Goal: Transaction & Acquisition: Purchase product/service

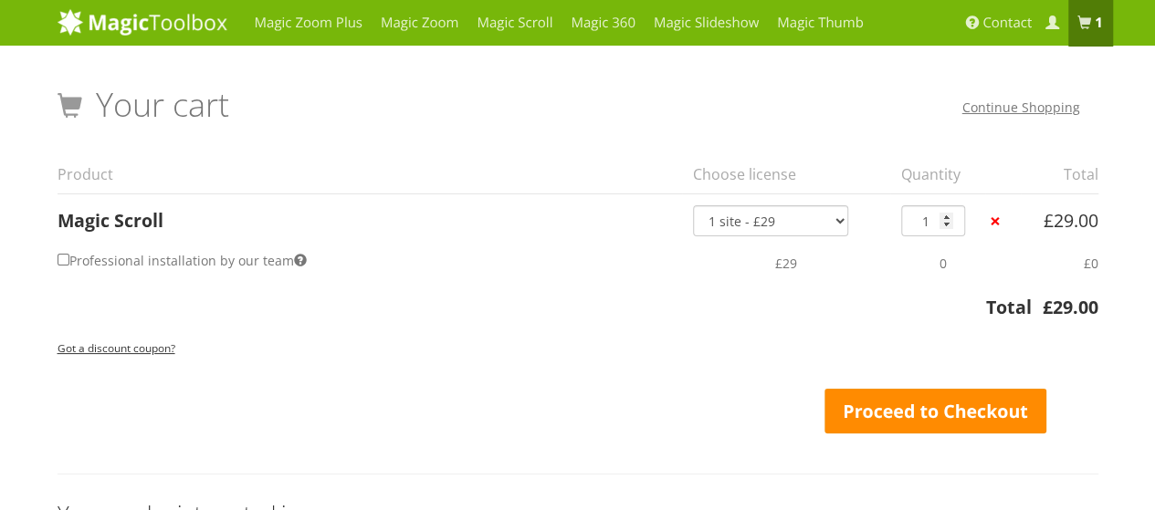
click at [908, 420] on link "Proceed to Checkout" at bounding box center [935, 412] width 223 height 46
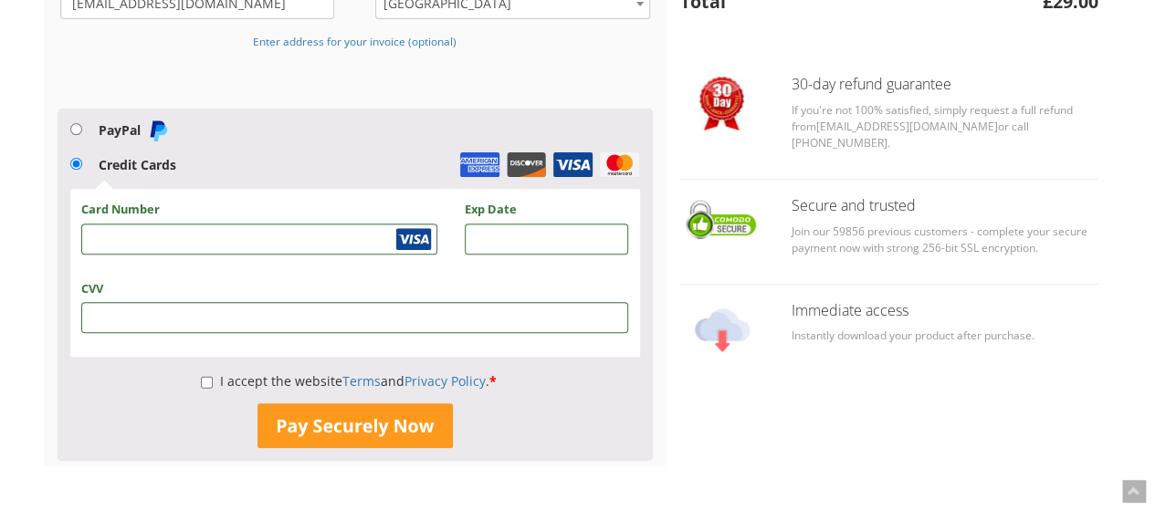
scroll to position [349, 0]
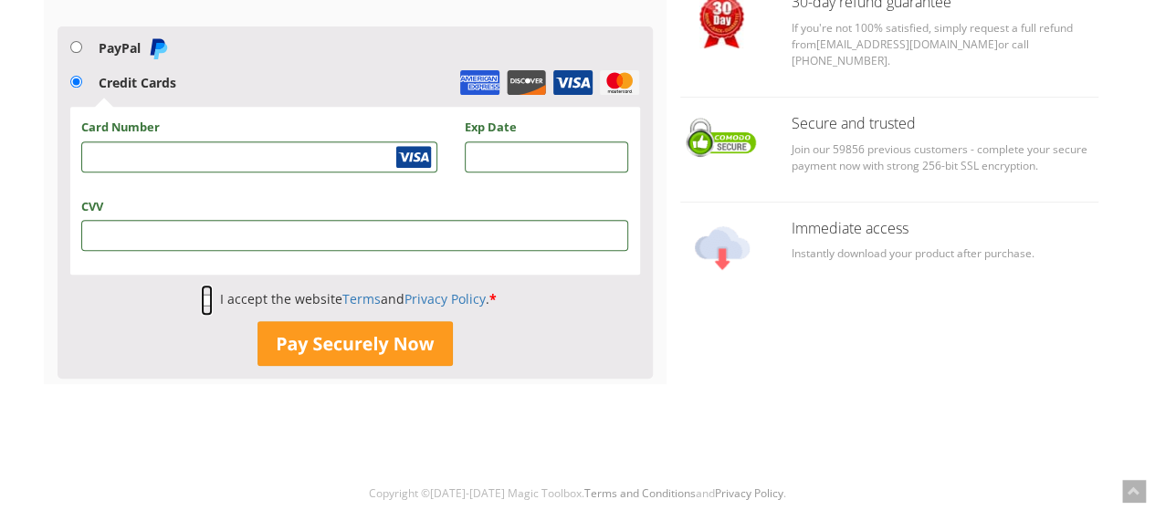
click at [201, 302] on input "I accept the website Terms and Privacy Policy . *" at bounding box center [207, 300] width 12 height 31
checkbox input "true"
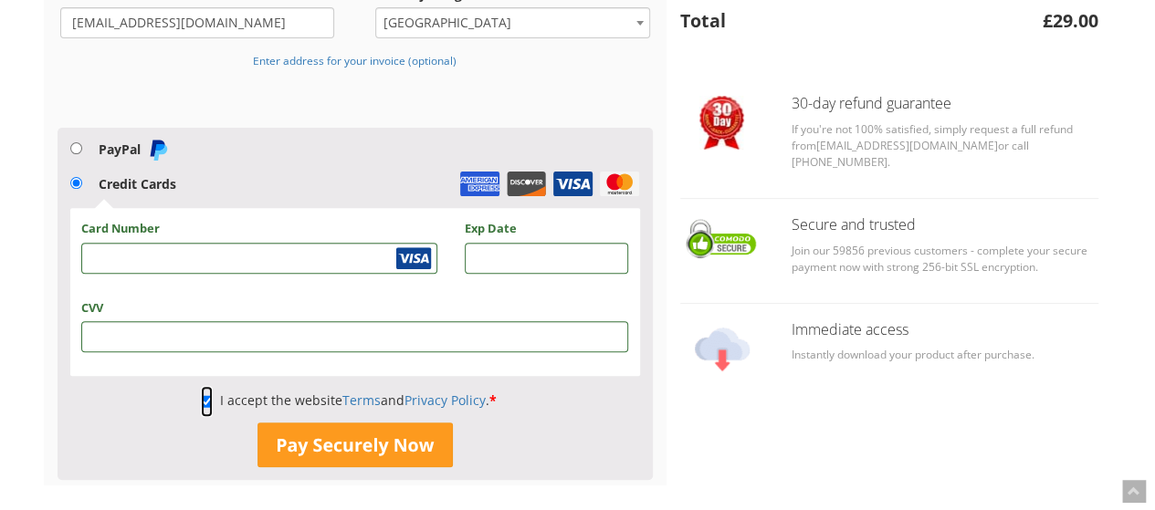
scroll to position [274, 0]
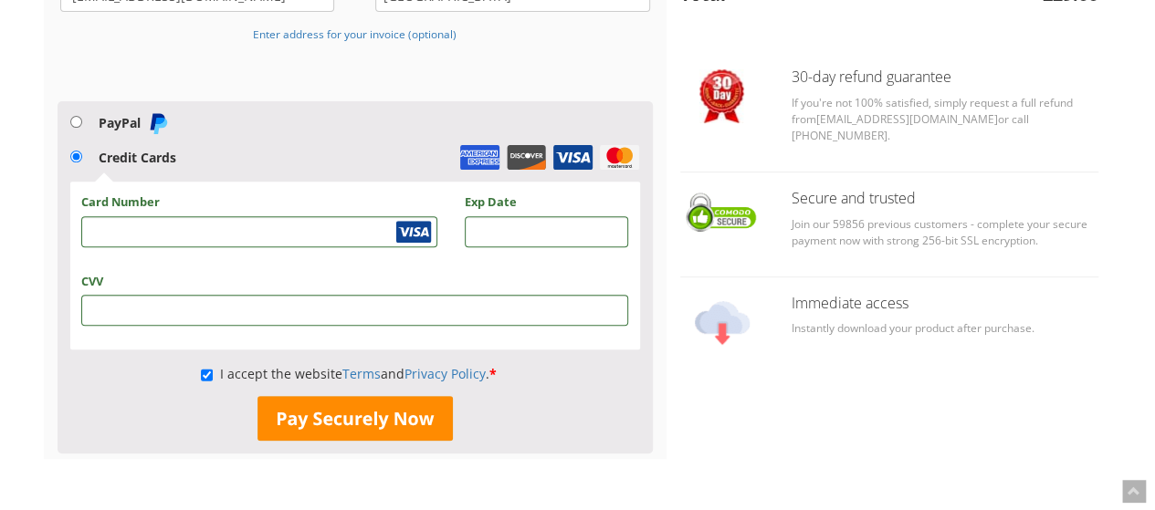
click at [390, 423] on button "Pay Securely Now" at bounding box center [354, 419] width 195 height 46
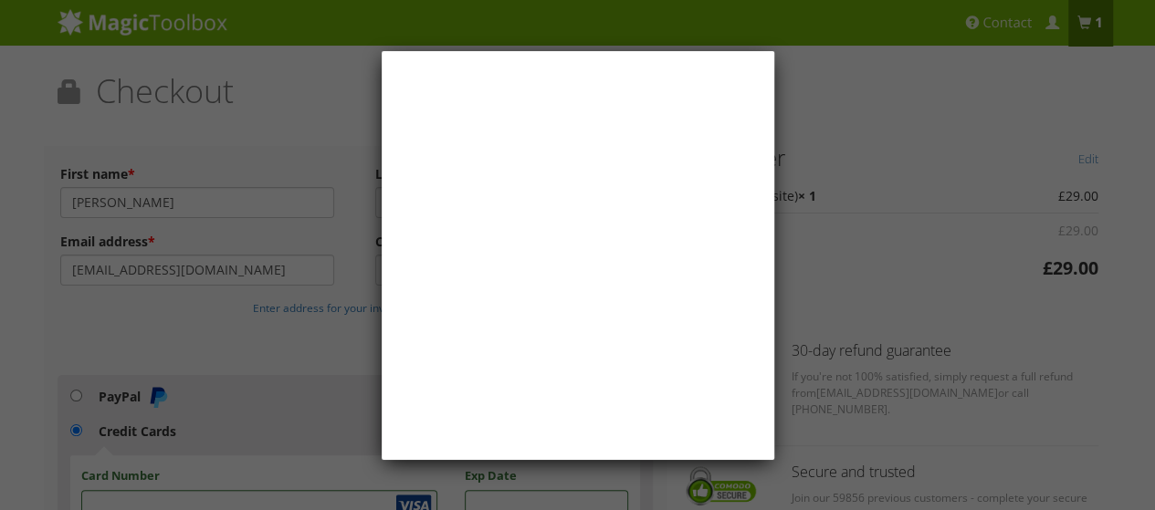
scroll to position [0, 0]
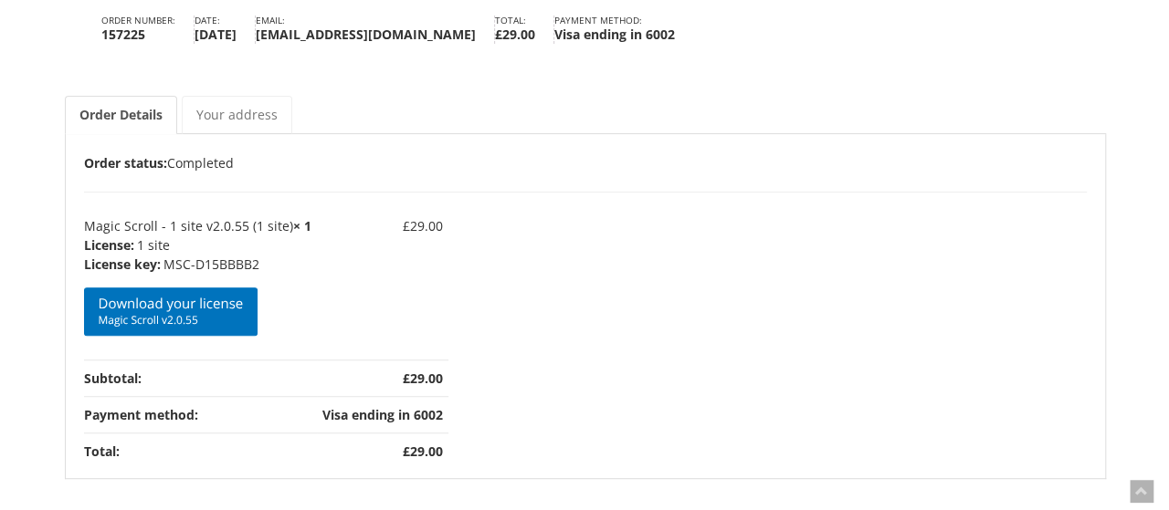
scroll to position [296, 0]
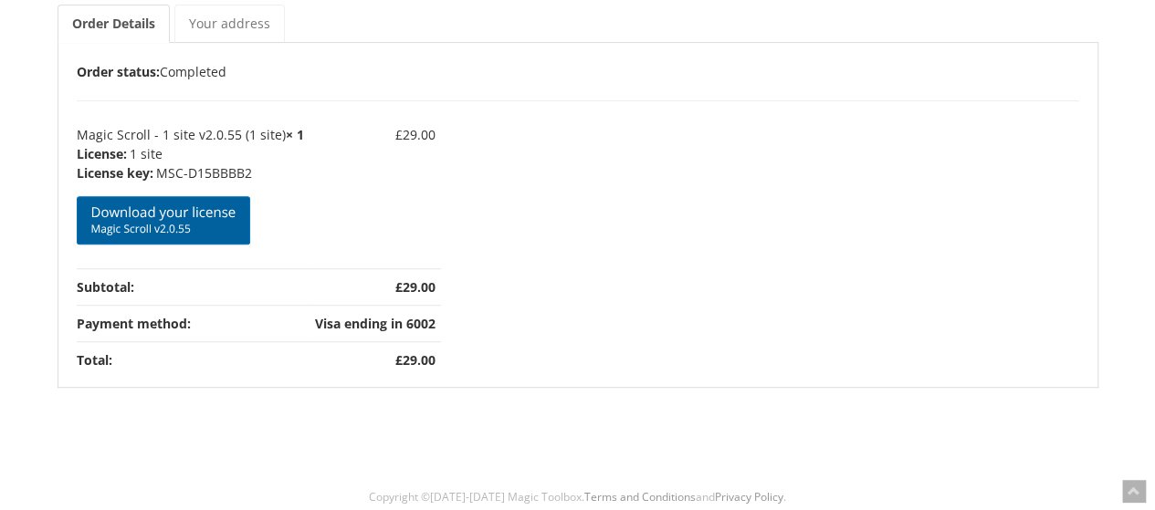
click at [199, 222] on span "Magic Scroll v2.0.55" at bounding box center [163, 229] width 145 height 15
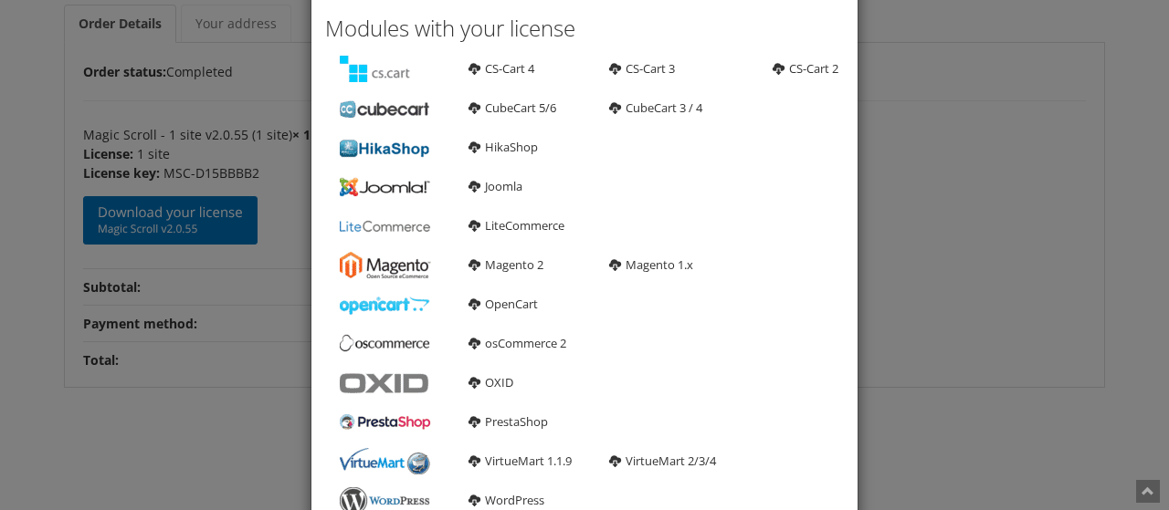
scroll to position [274, 0]
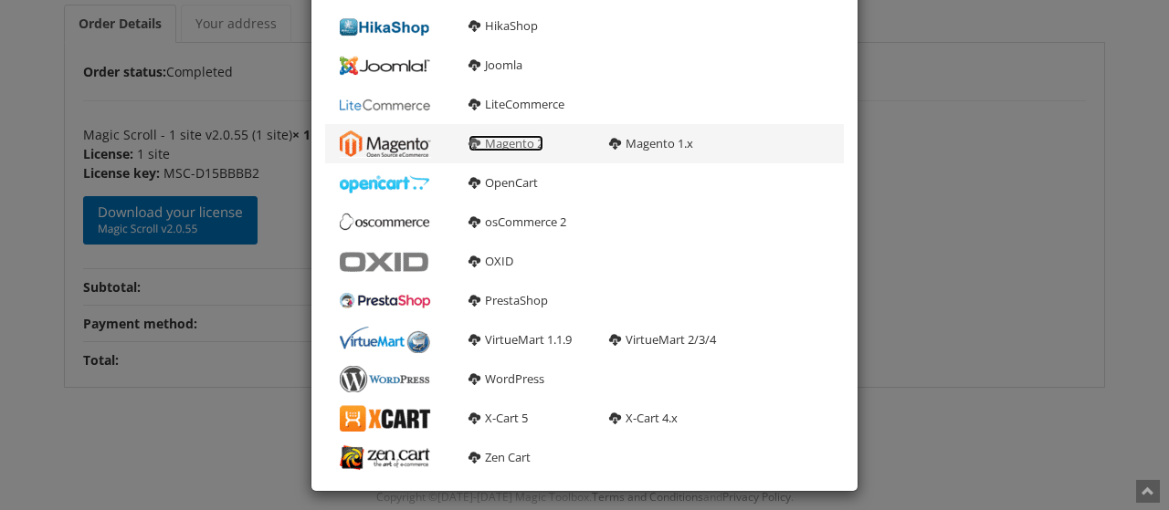
click at [508, 150] on link "Magento 2" at bounding box center [505, 143] width 75 height 16
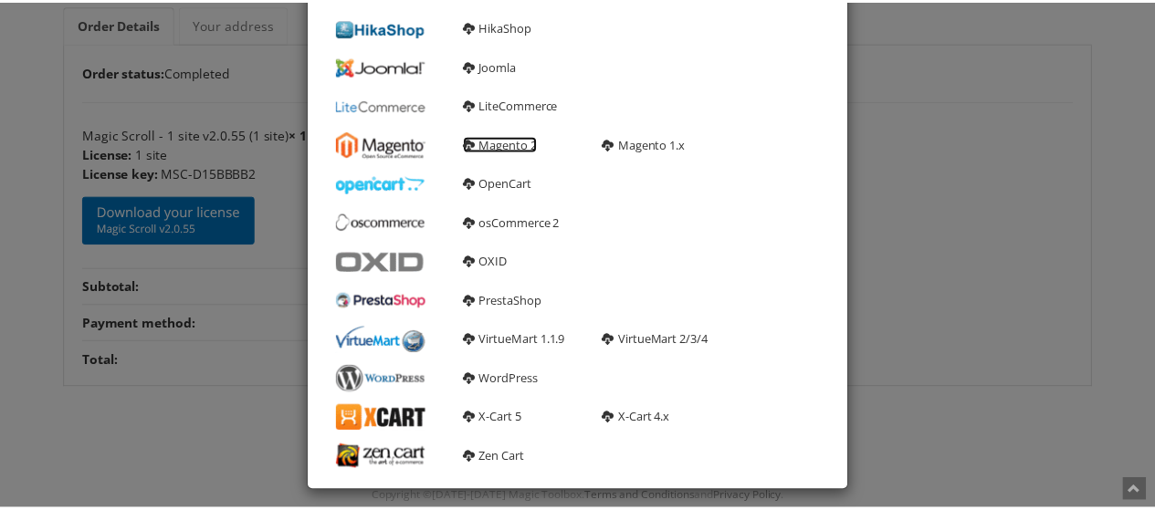
scroll to position [0, 0]
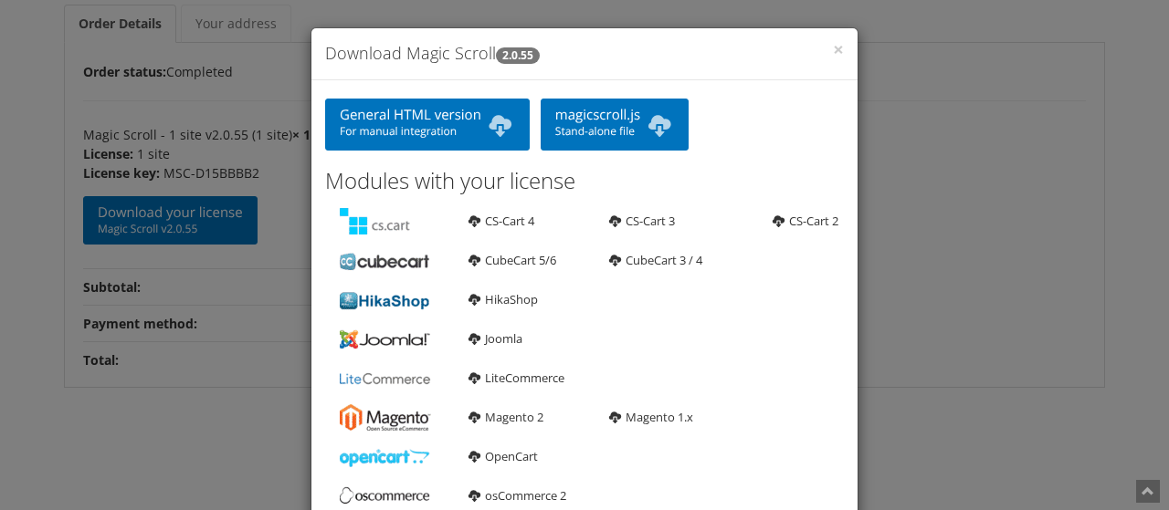
click at [997, 247] on div "× Download Magic Scroll 2.0.55 General HTML version For manual integration magi…" at bounding box center [584, 255] width 1169 height 510
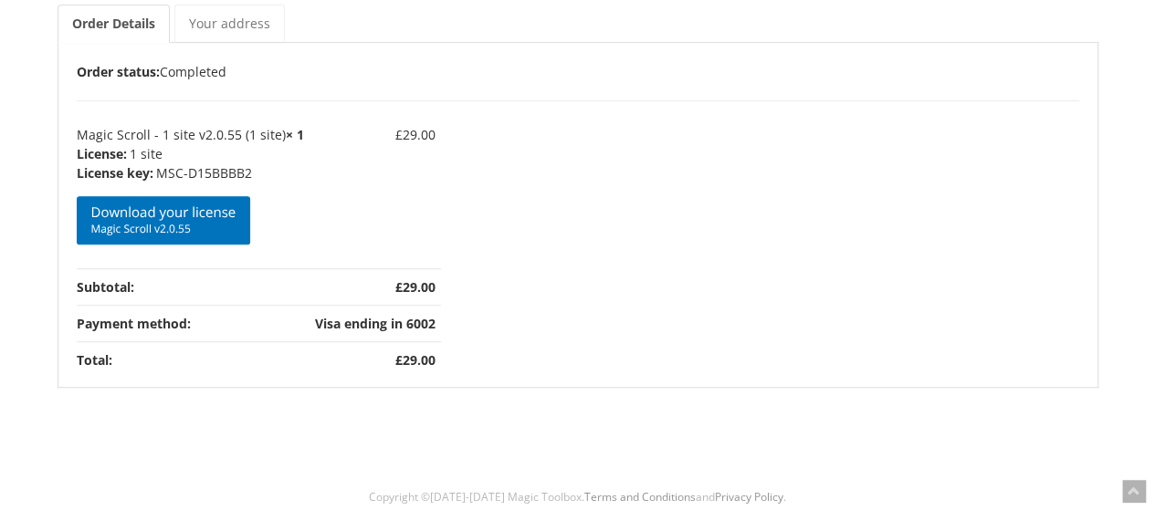
scroll to position [113, 0]
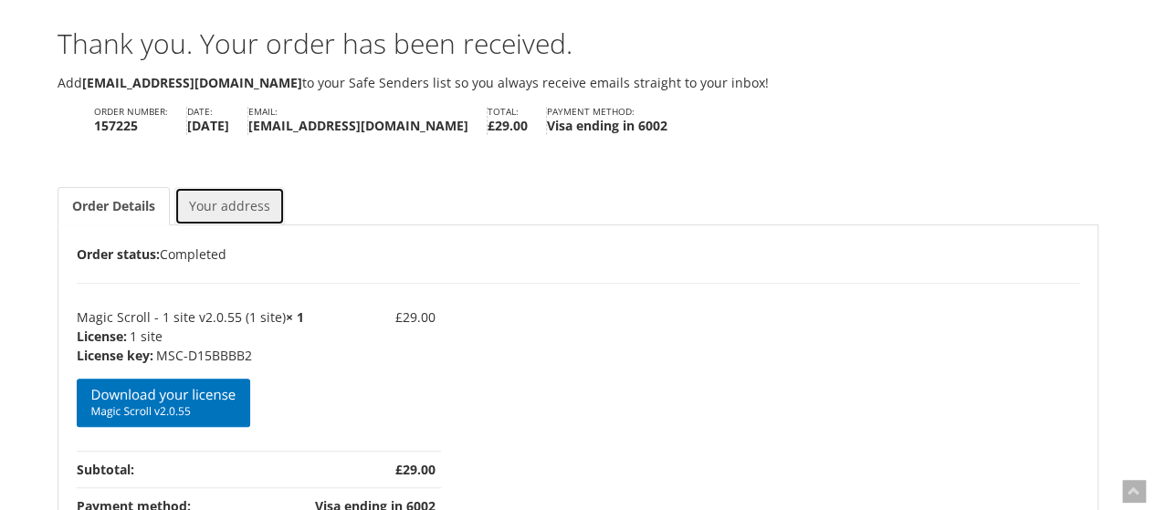
click at [247, 205] on link "Your address" at bounding box center [229, 206] width 110 height 38
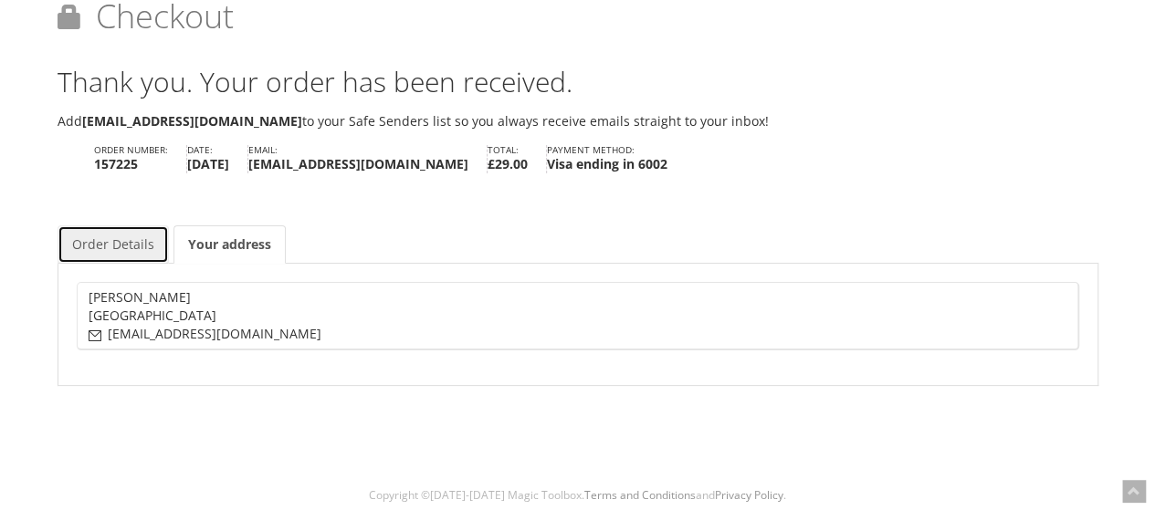
click at [131, 246] on link "Order Details" at bounding box center [113, 245] width 111 height 38
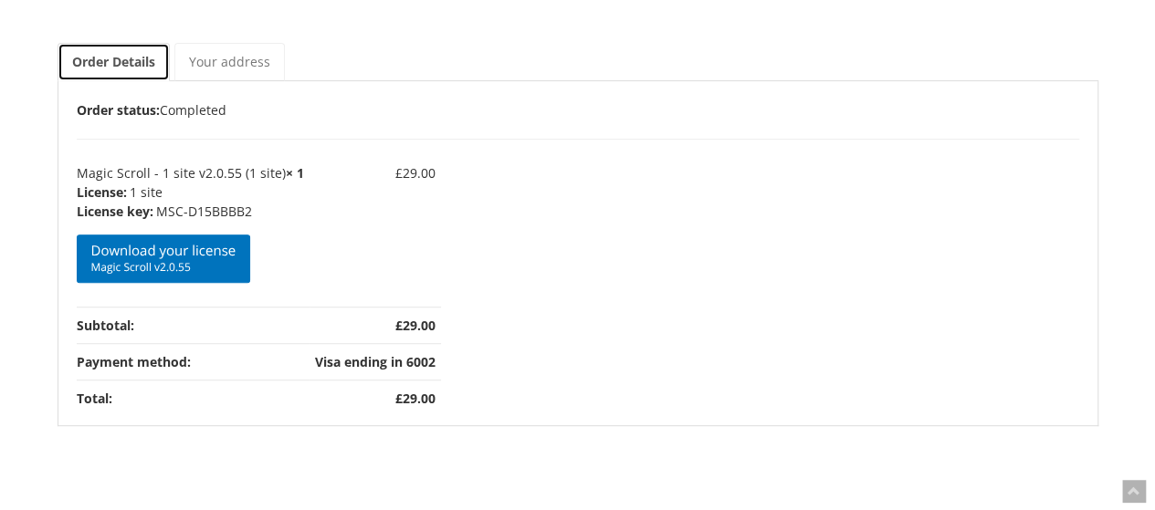
scroll to position [296, 0]
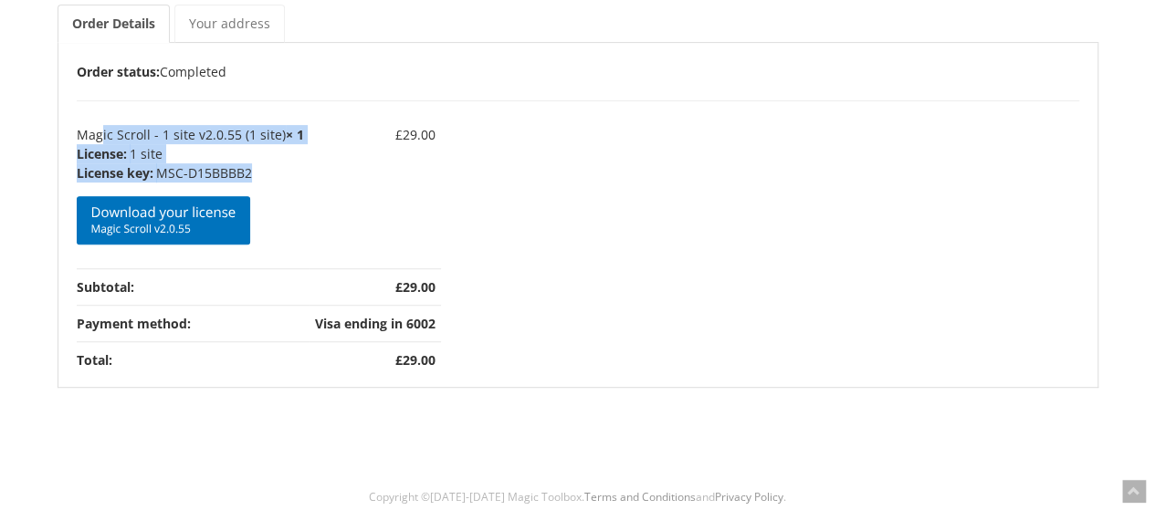
drag, startPoint x: 258, startPoint y: 174, endPoint x: 79, endPoint y: 138, distance: 183.5
click at [79, 138] on td "Magic Scroll - 1 site v2.0.55 (1 site) × 1 License: 1 site License key: MSC-D15…" at bounding box center [193, 194] width 233 height 149
copy td "Magic Scroll - 1 site v2.0.55 (1 site) × 1 License: 1 site License key: MSC-D15…"
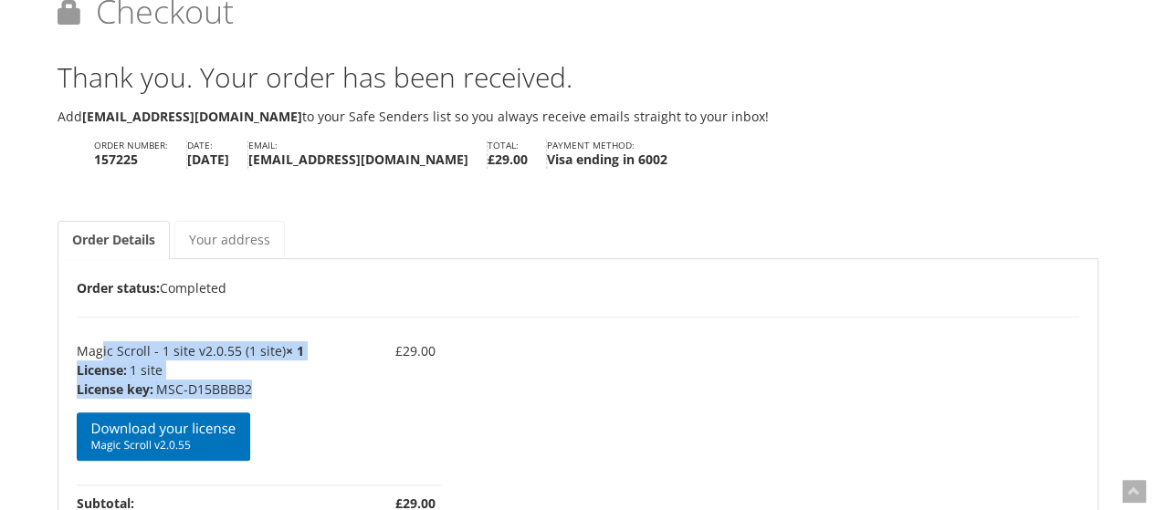
scroll to position [0, 0]
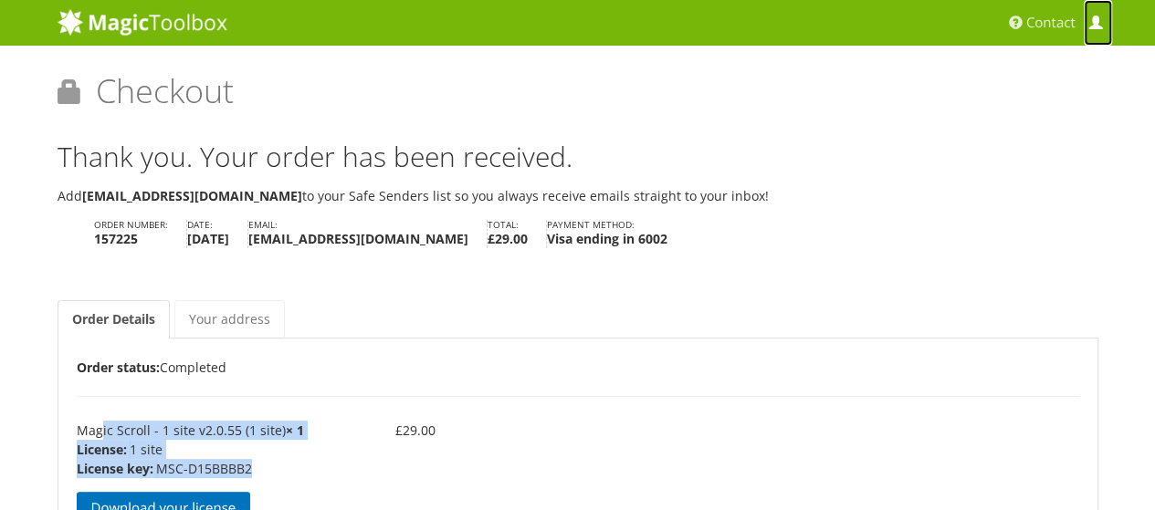
click at [1098, 27] on span at bounding box center [1095, 23] width 14 height 14
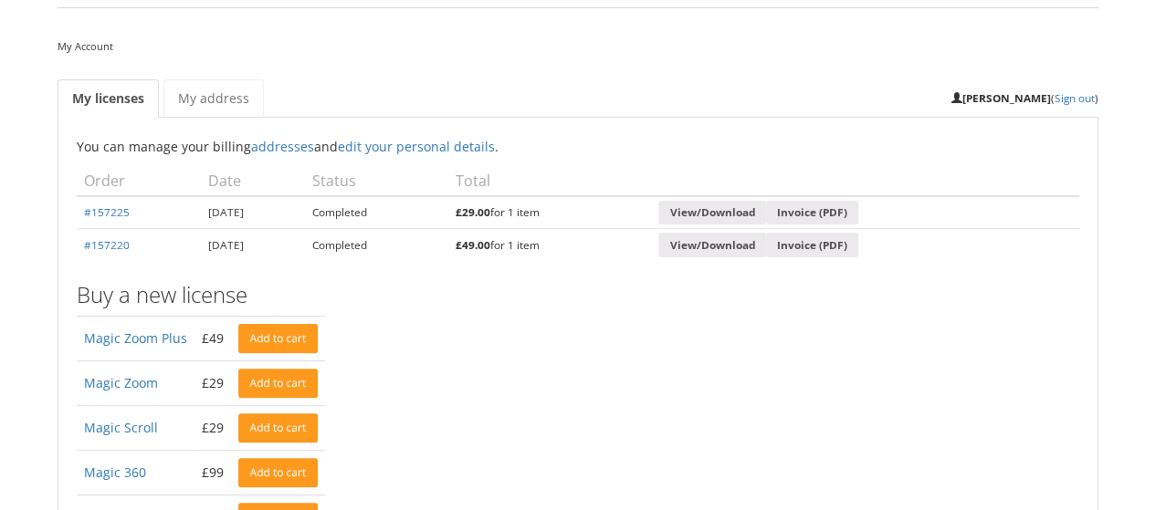
scroll to position [91, 0]
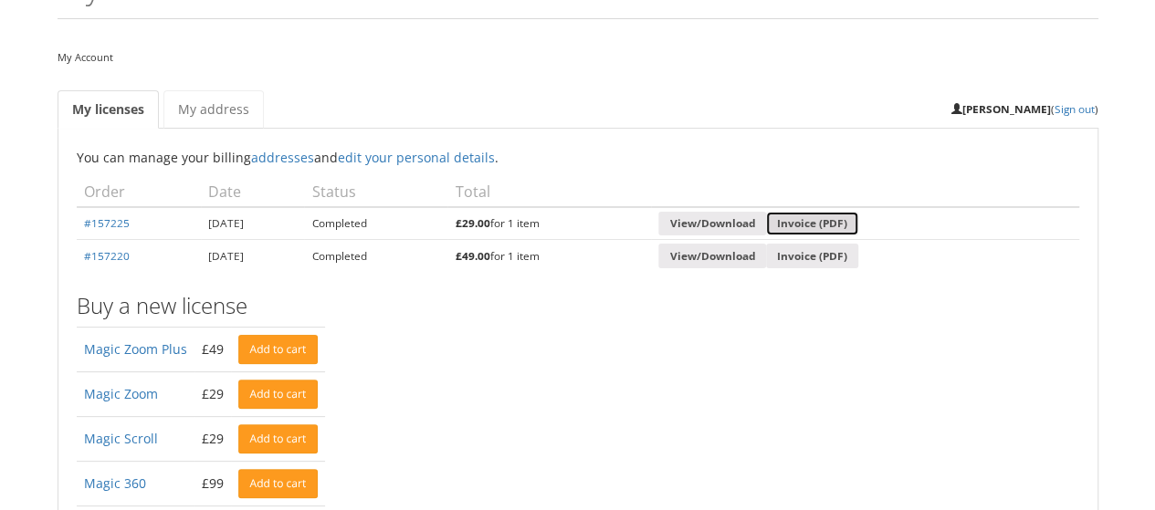
click at [852, 222] on link "Invoice (PDF)" at bounding box center [812, 224] width 92 height 25
